Goal: Information Seeking & Learning: Learn about a topic

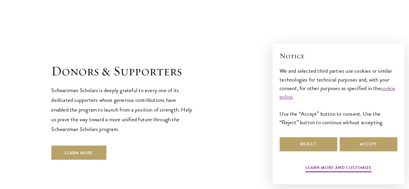
scroll to position [1764, 0]
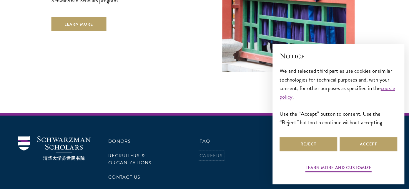
click at [211, 152] on link "Careers" at bounding box center [211, 155] width 24 height 7
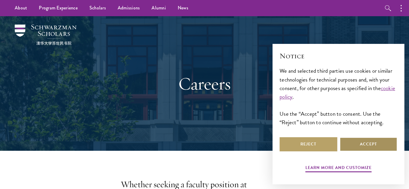
click at [347, 142] on button "Accept" at bounding box center [369, 144] width 58 height 14
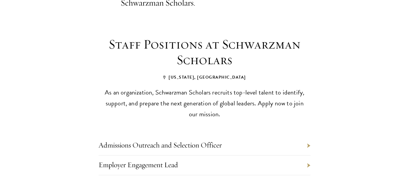
scroll to position [262, 0]
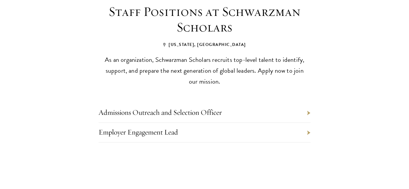
click at [187, 123] on li "Employer Engagement Lead" at bounding box center [205, 133] width 212 height 20
click at [308, 123] on li "Employer Engagement Lead" at bounding box center [205, 133] width 212 height 20
click at [144, 108] on link "Admissions Outreach and Selection Officer" at bounding box center [160, 112] width 123 height 9
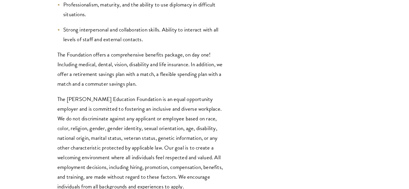
scroll to position [1603, 0]
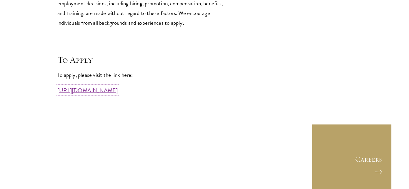
click at [118, 91] on link "https://workforcenow.adp.com/mascsr/default/mdf/recruitment/recruitment.html?ci…" at bounding box center [87, 90] width 60 height 9
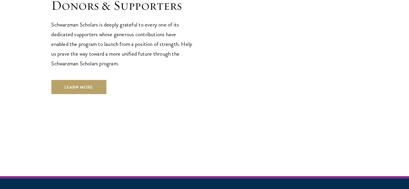
scroll to position [1764, 0]
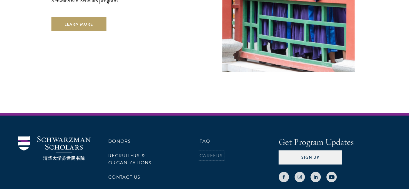
click at [211, 152] on link "Careers" at bounding box center [211, 155] width 24 height 7
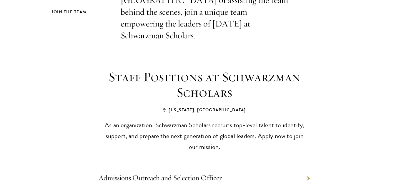
scroll to position [294, 0]
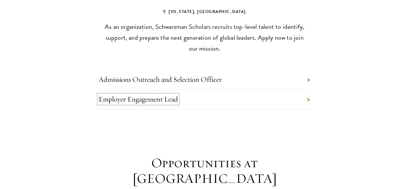
click at [142, 95] on link "Employer Engagement Lead" at bounding box center [139, 99] width 80 height 9
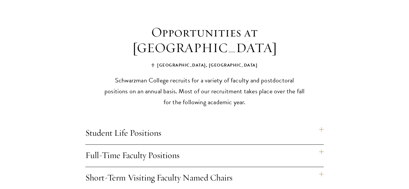
scroll to position [458, 0]
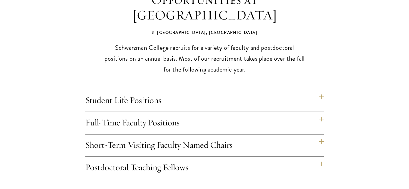
click at [146, 90] on h4 "Student Life Positions" at bounding box center [204, 101] width 239 height 22
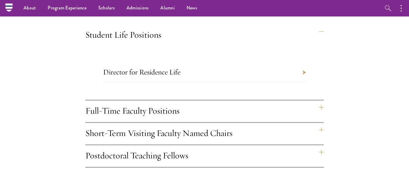
scroll to position [491, 0]
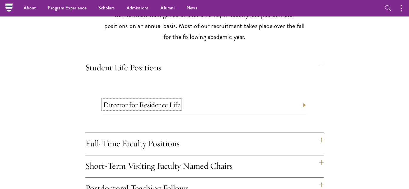
click at [163, 100] on link "Director for Residence Life" at bounding box center [141, 104] width 77 height 9
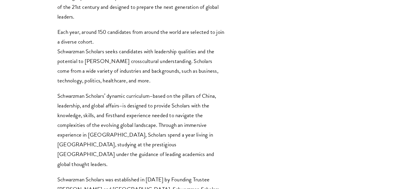
scroll to position [523, 0]
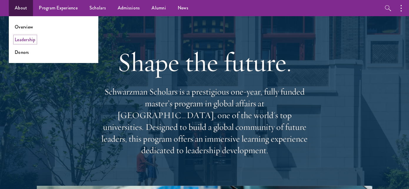
click at [28, 40] on link "Leadership" at bounding box center [25, 39] width 21 height 7
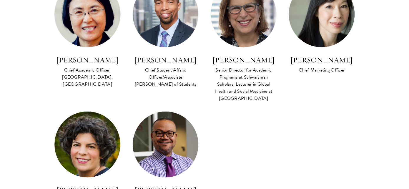
scroll to position [587, 0]
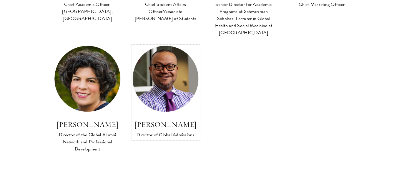
click at [175, 76] on img at bounding box center [166, 79] width 72 height 72
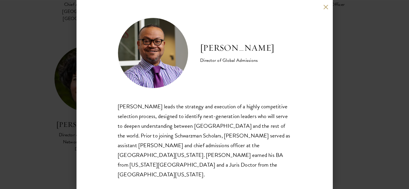
scroll to position [620, 0]
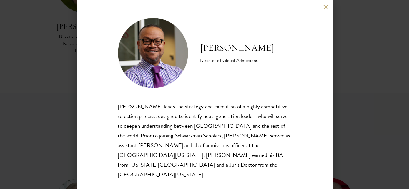
click at [218, 142] on div "[PERSON_NAME] leads the strategy and execution of a highly competitive selectio…" at bounding box center [205, 141] width 174 height 78
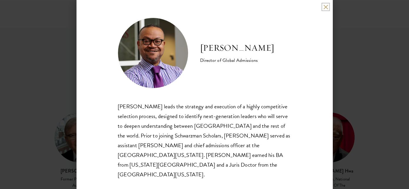
click at [326, 9] on button at bounding box center [325, 6] width 5 height 5
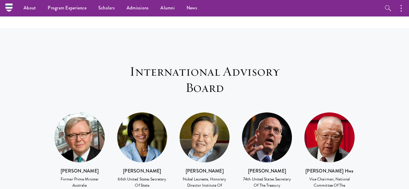
scroll to position [567, 0]
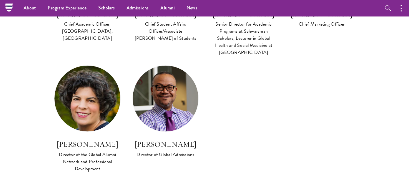
click at [90, 100] on img at bounding box center [87, 99] width 66 height 66
click at [77, 151] on div "Director of the Global Alumni Network and Professional Development" at bounding box center [87, 161] width 66 height 21
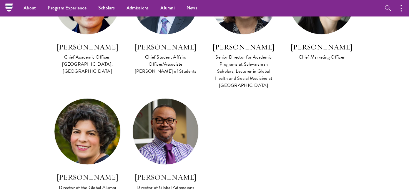
scroll to position [469, 0]
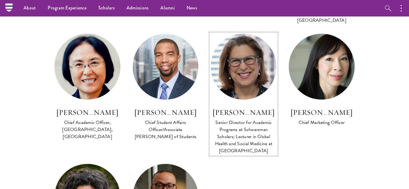
click at [257, 107] on h3 "[PERSON_NAME]" at bounding box center [244, 112] width 66 height 10
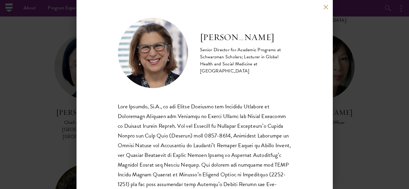
click at [325, 4] on div "[PERSON_NAME] Senior Director for Academic Programs at Schwarzman Scholars; Lec…" at bounding box center [205, 94] width 256 height 189
click at [327, 8] on button at bounding box center [325, 6] width 5 height 5
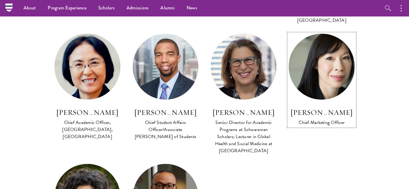
click at [328, 107] on h3 "[PERSON_NAME]" at bounding box center [322, 112] width 66 height 10
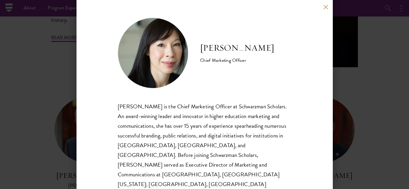
scroll to position [240, 0]
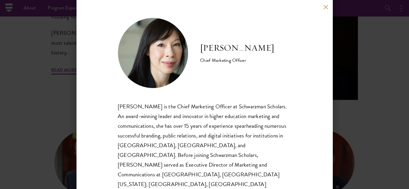
click at [325, 6] on button at bounding box center [325, 6] width 5 height 5
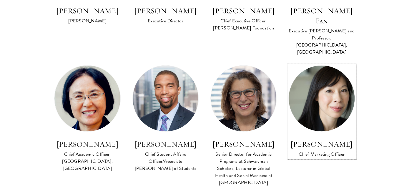
scroll to position [601, 0]
